Goal: Find specific page/section: Find specific page/section

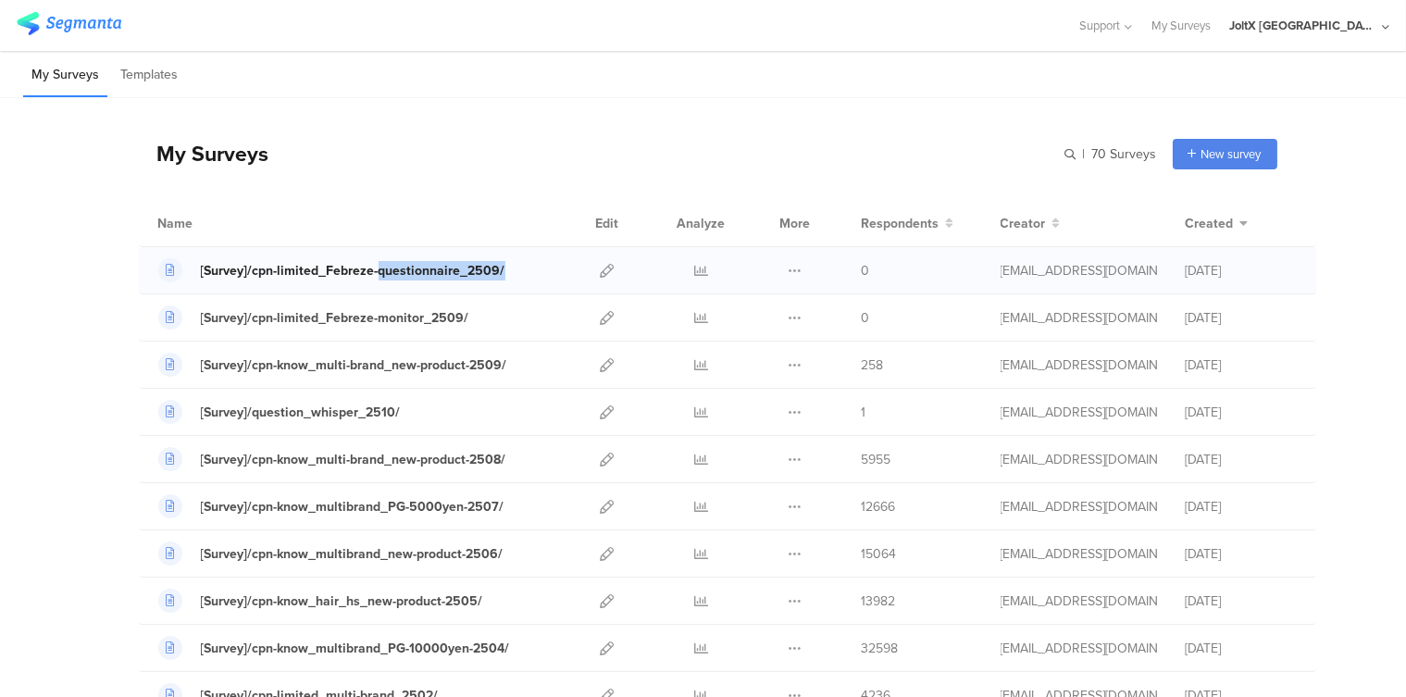
drag, startPoint x: 495, startPoint y: 275, endPoint x: 370, endPoint y: 270, distance: 125.0
click at [370, 270] on div "[Survey]/cpn-limited_Febreze-questionnaire_2509/" at bounding box center [359, 270] width 402 height 24
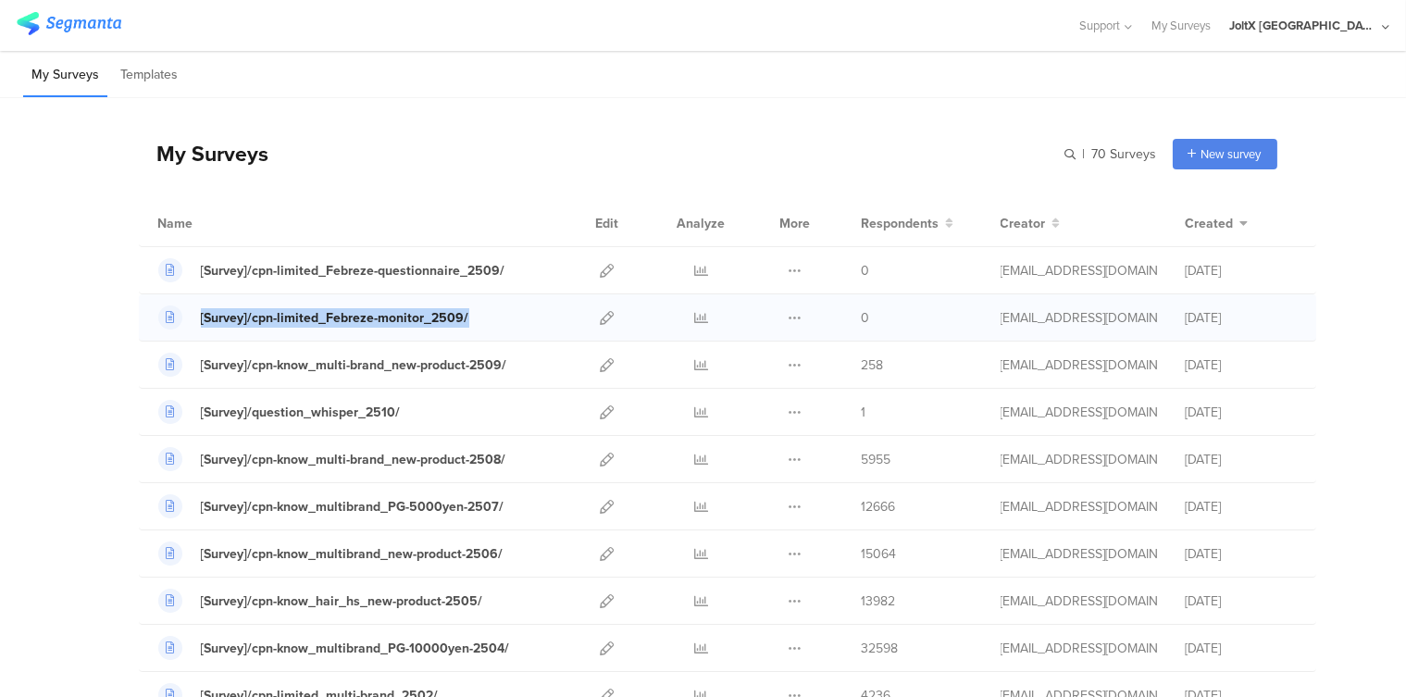
drag, startPoint x: 474, startPoint y: 323, endPoint x: 186, endPoint y: 323, distance: 287.8
click at [186, 323] on div "[Survey]/cpn-limited_Febreze-monitor_2509/" at bounding box center [359, 317] width 402 height 24
copy link "[Survey]/cpn-limited_Febreze-monitor_2509/"
click at [465, 320] on div "[Survey]/cpn-limited_Febreze-monitor_2509/" at bounding box center [359, 317] width 402 height 24
drag, startPoint x: 479, startPoint y: 318, endPoint x: 243, endPoint y: 331, distance: 236.4
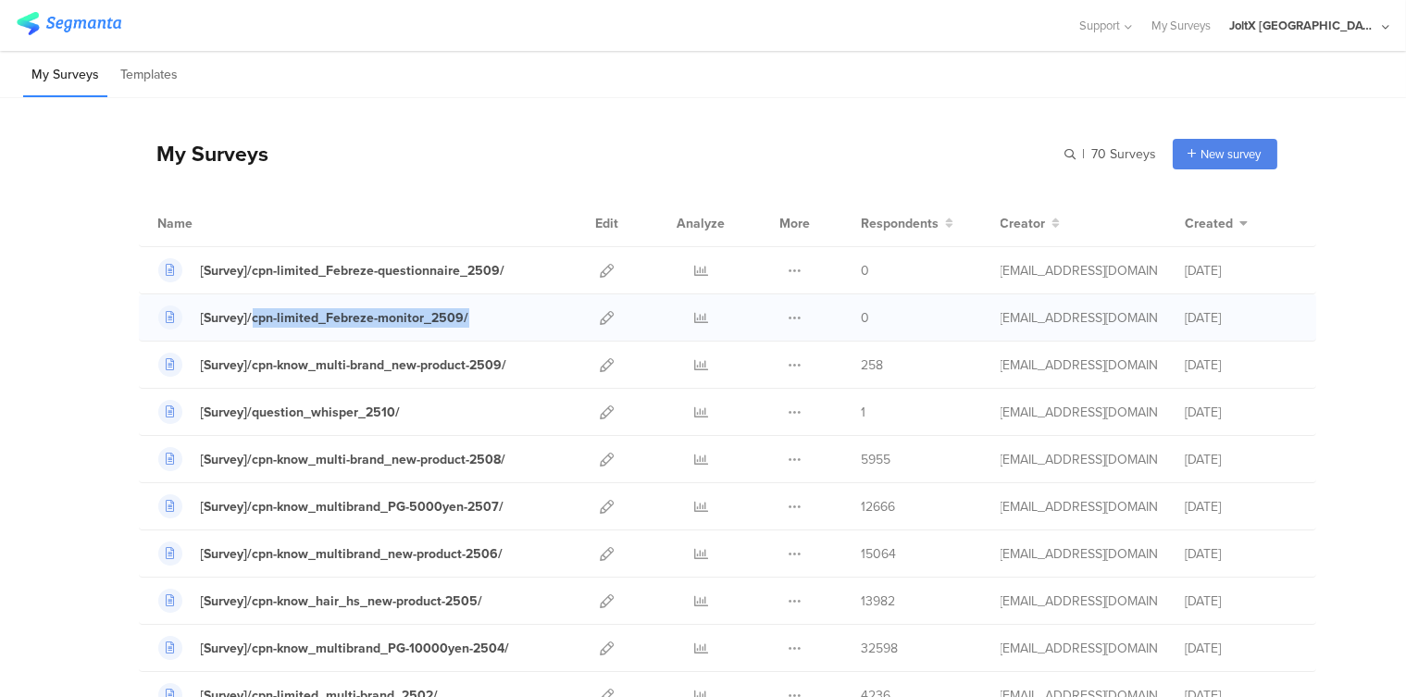
click at [243, 331] on div "[Survey]/cpn-limited_Febreze-monitor_2509/ Duplicate" at bounding box center [727, 317] width 1177 height 47
copy div "cpn-limited_Febreze-monitor_2509/"
